Goal: Use online tool/utility: Utilize a website feature to perform a specific function

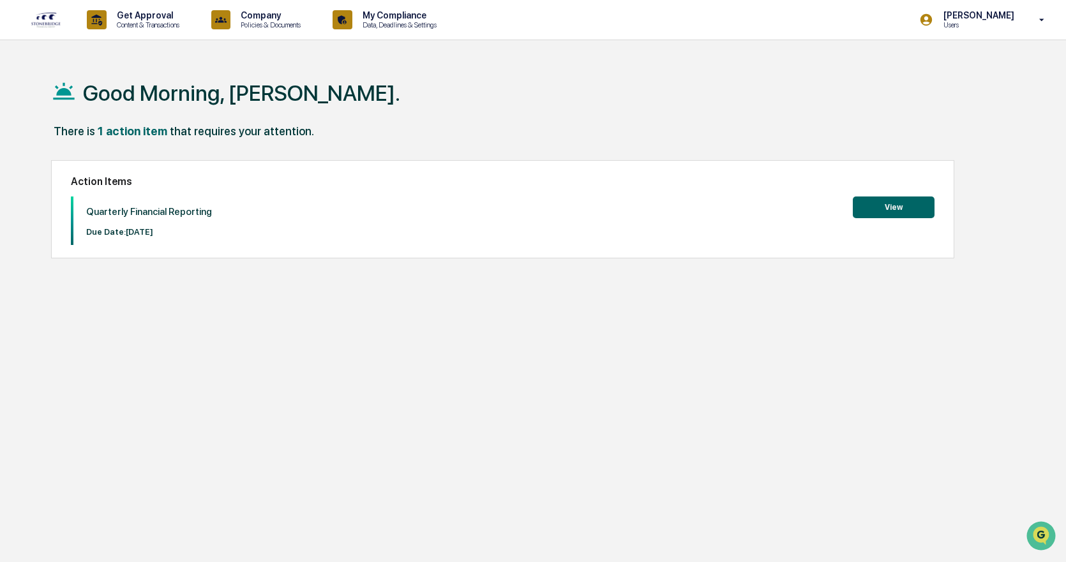
click at [883, 205] on button "View" at bounding box center [894, 208] width 82 height 22
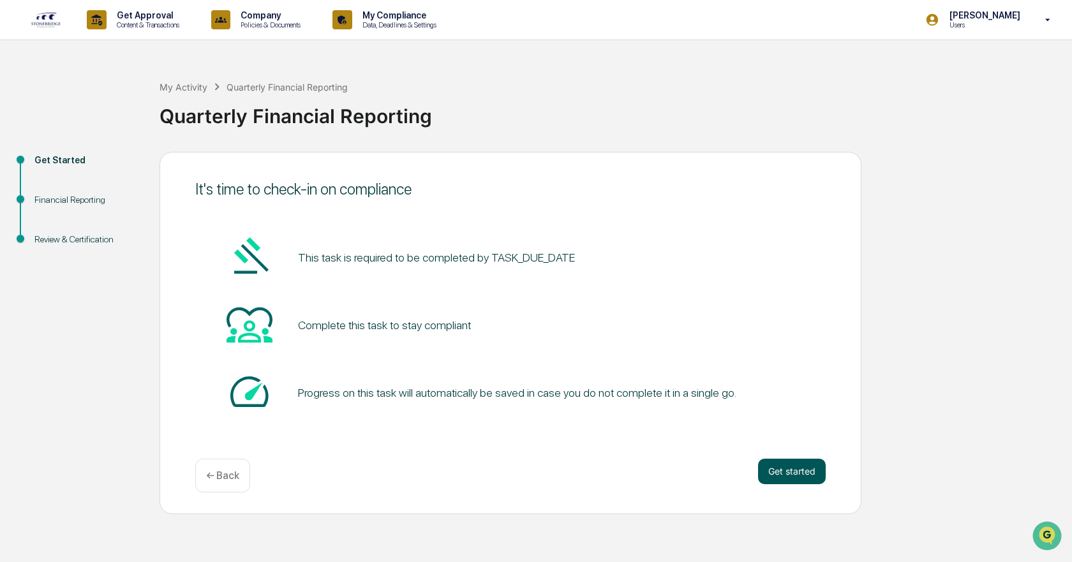
click at [793, 470] on button "Get started" at bounding box center [792, 472] width 68 height 26
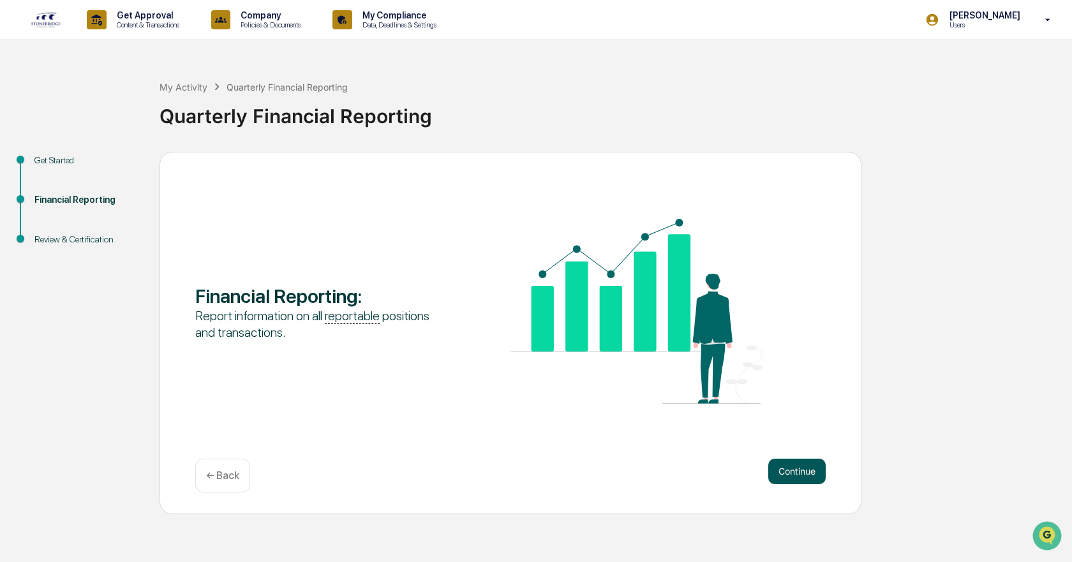
click at [804, 474] on button "Continue" at bounding box center [797, 472] width 57 height 26
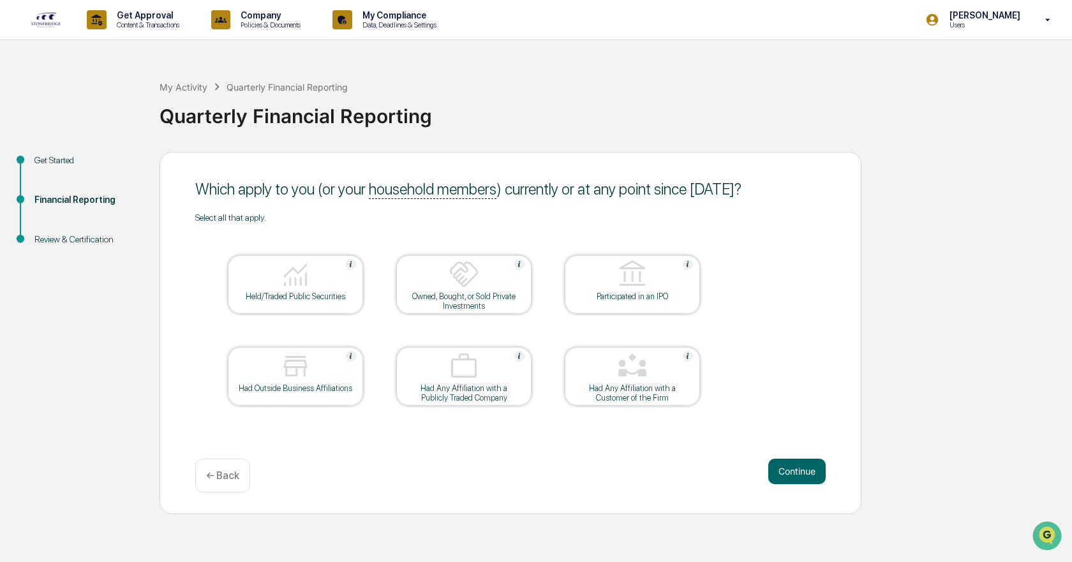
click at [287, 276] on img at bounding box center [295, 274] width 31 height 31
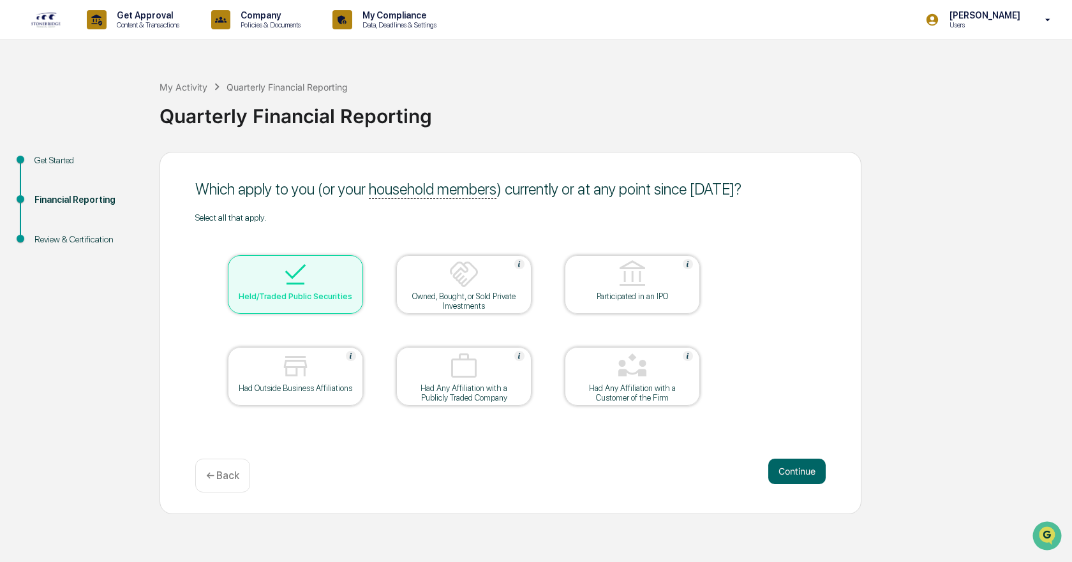
click at [474, 273] on img at bounding box center [464, 274] width 31 height 31
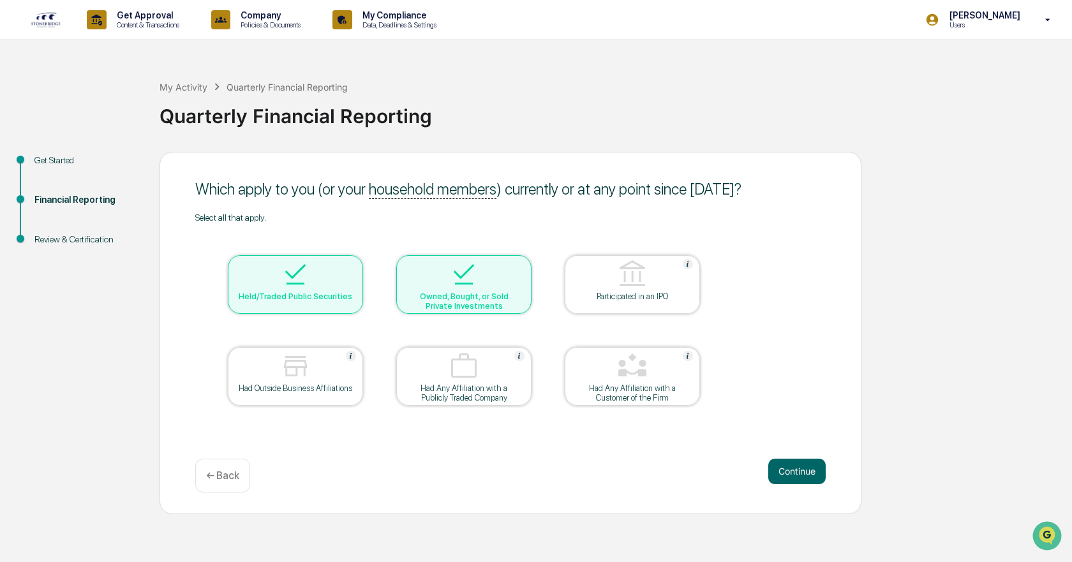
click at [315, 366] on div at bounding box center [296, 367] width 128 height 33
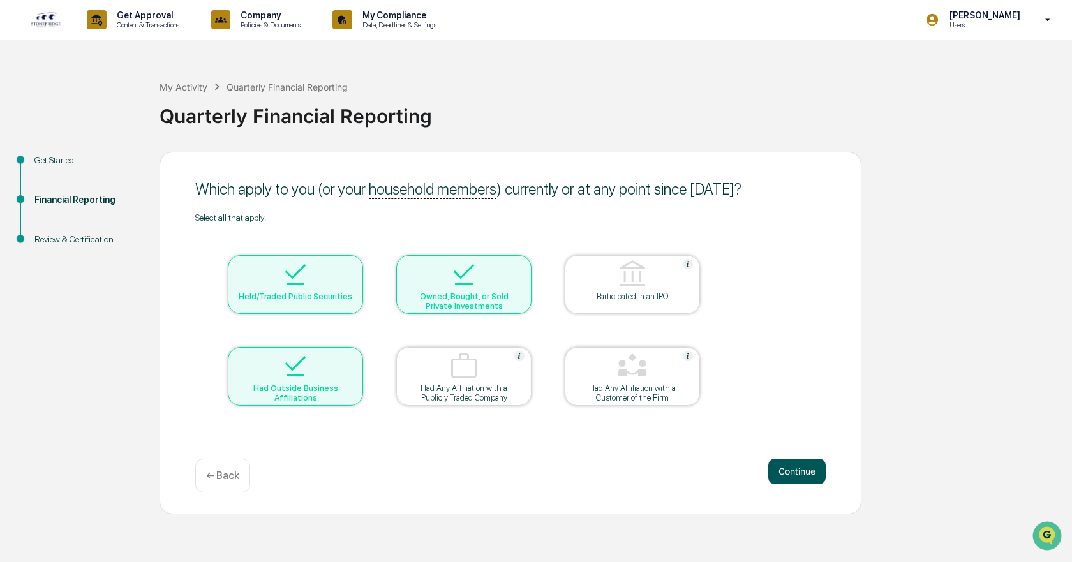
click at [802, 471] on button "Continue" at bounding box center [797, 472] width 57 height 26
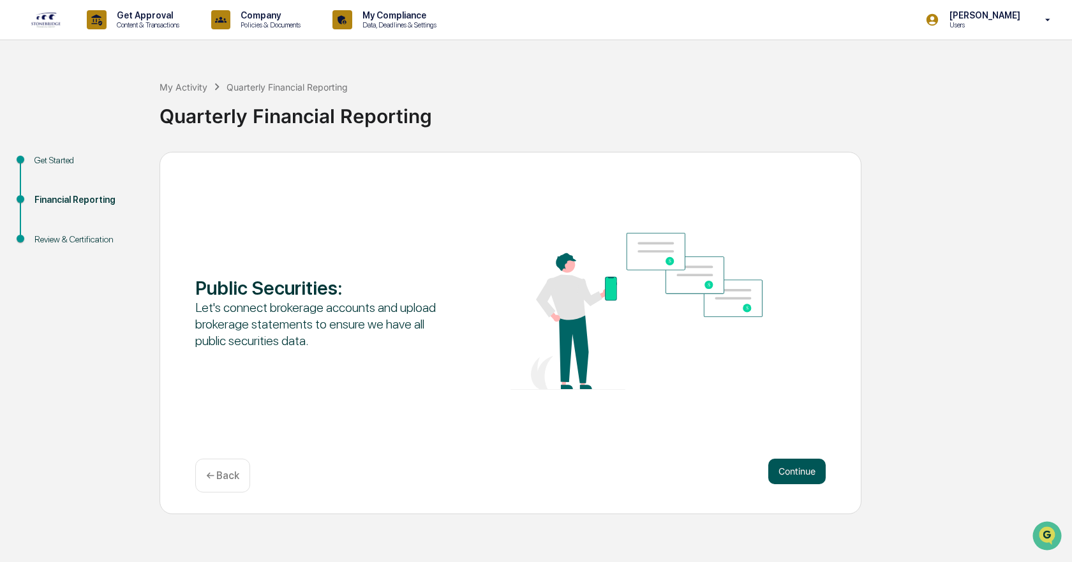
click at [799, 472] on button "Continue" at bounding box center [797, 472] width 57 height 26
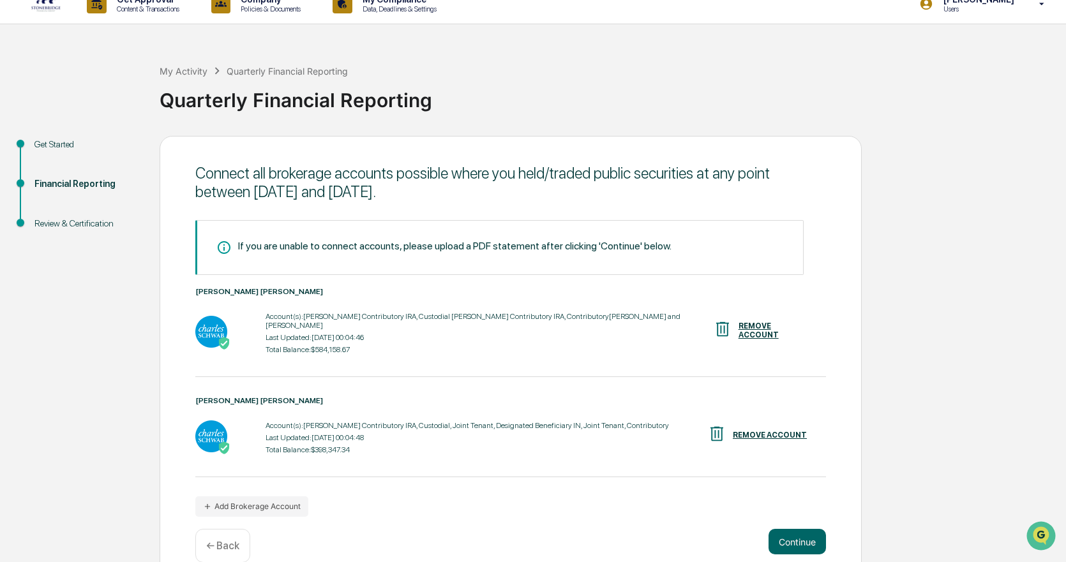
scroll to position [29, 0]
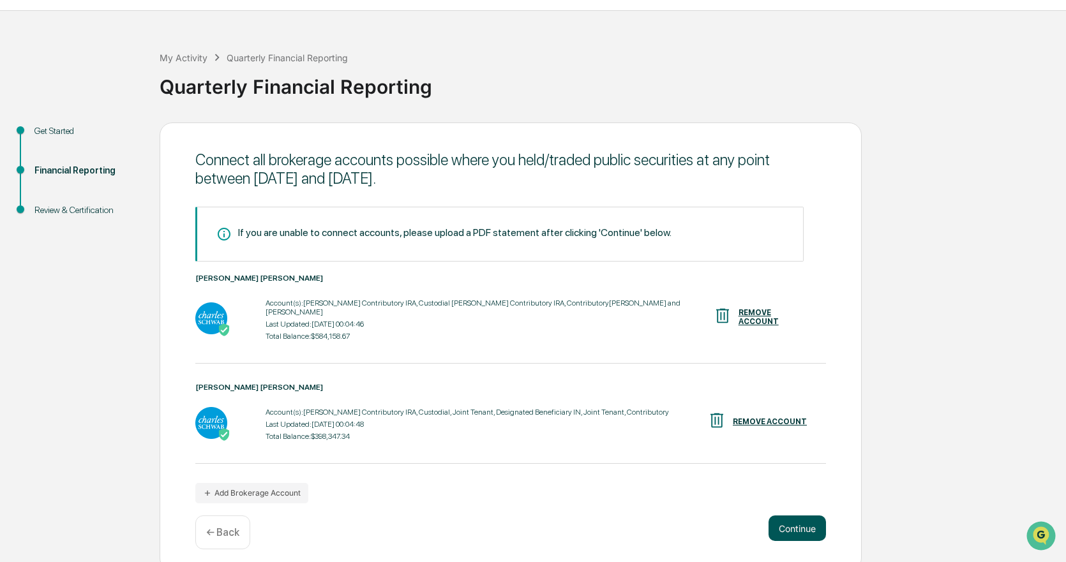
click at [800, 526] on button "Continue" at bounding box center [797, 529] width 57 height 26
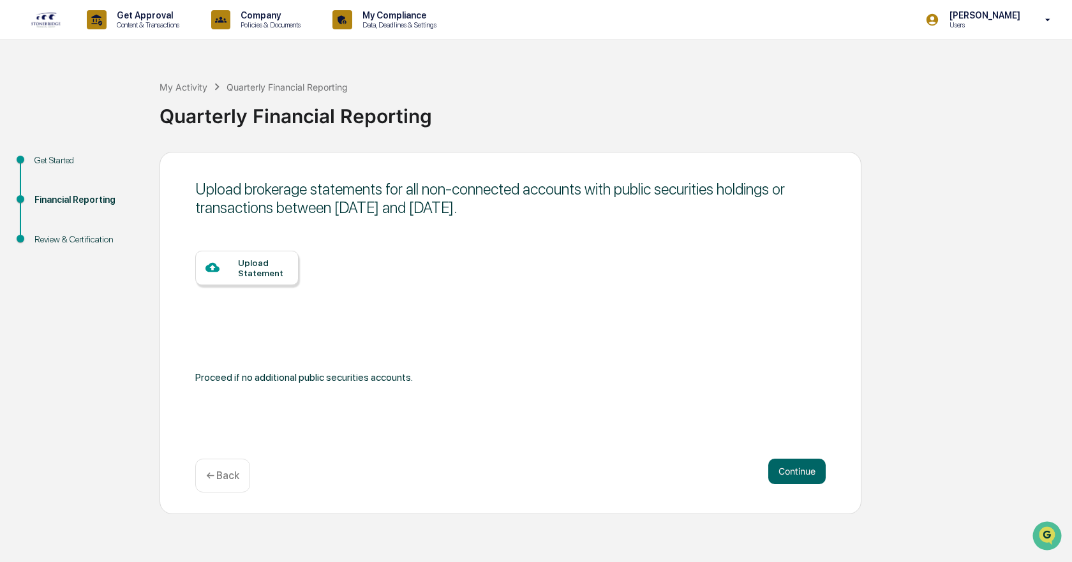
click at [213, 476] on p "← Back" at bounding box center [222, 476] width 33 height 12
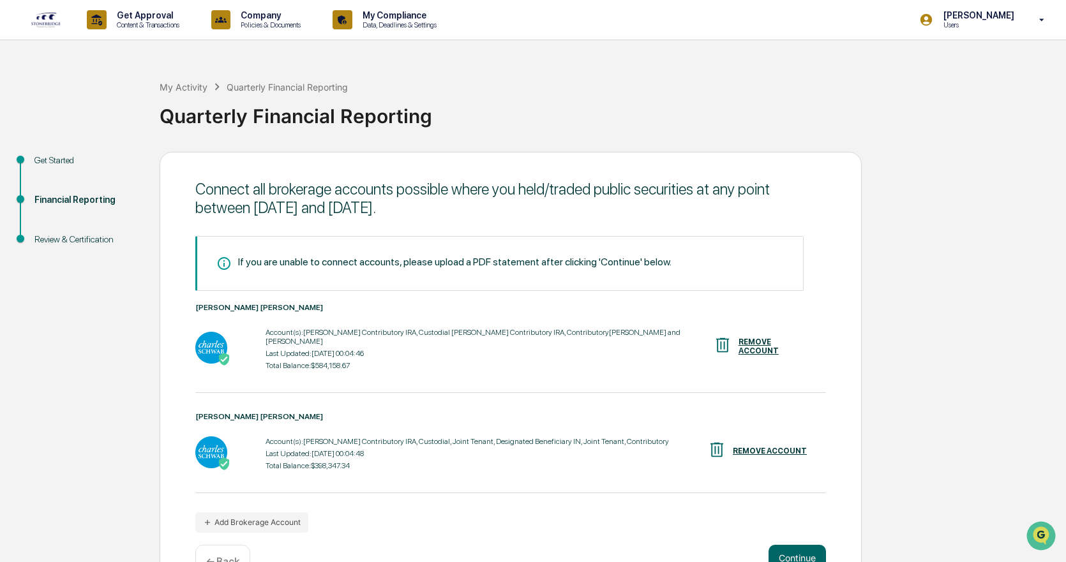
scroll to position [29, 0]
